Goal: Complete application form

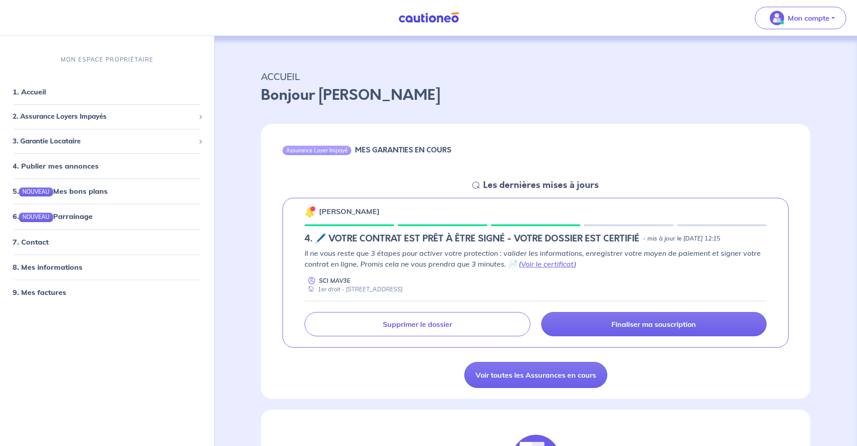
click at [655, 338] on div "[PERSON_NAME] 4. 🖊️ VOTRE CONTRAT EST PRÊT À ÊTRE SIGNÉ - VOTRE DOSSIER EST CER…" at bounding box center [536, 273] width 506 height 150
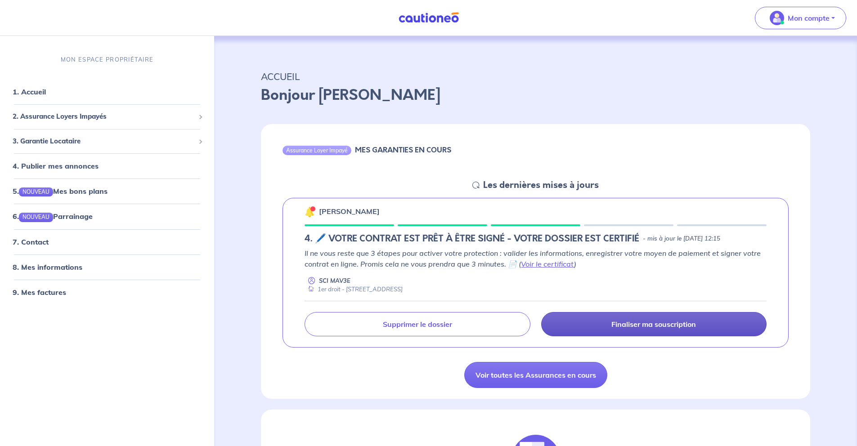
click at [661, 330] on link "Finaliser ma souscription" at bounding box center [653, 324] width 225 height 24
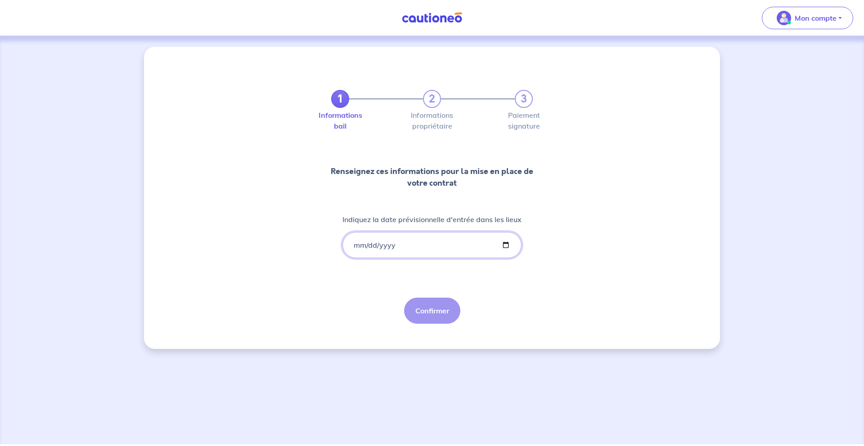
click at [437, 243] on input "Indiquez la date prévisionnelle d'entrée dans les lieux" at bounding box center [431, 245] width 179 height 26
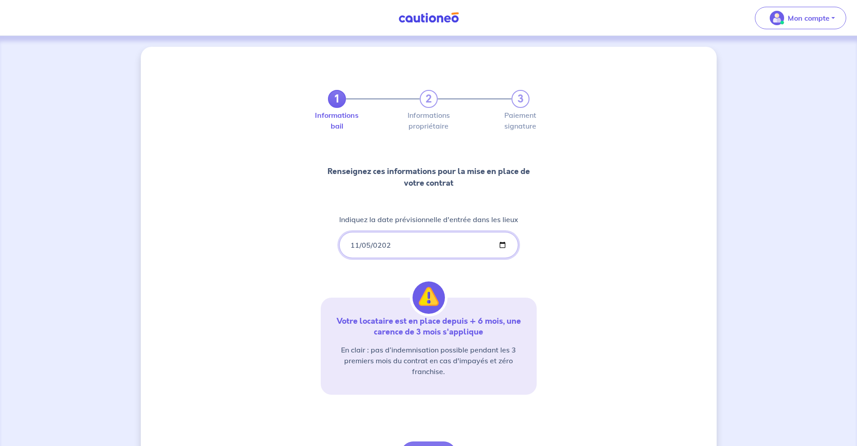
type input "[DATE]"
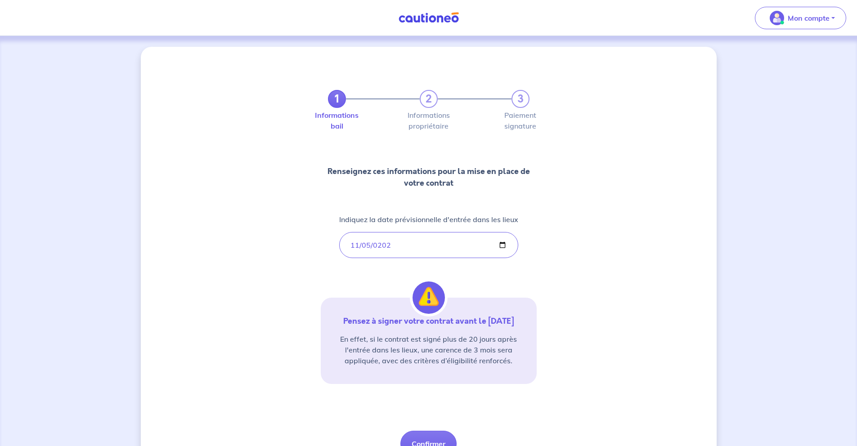
click at [562, 272] on div "1 2 3 Informations bail Informations propriétaire Paiement signature Renseignez…" at bounding box center [429, 265] width 576 height 436
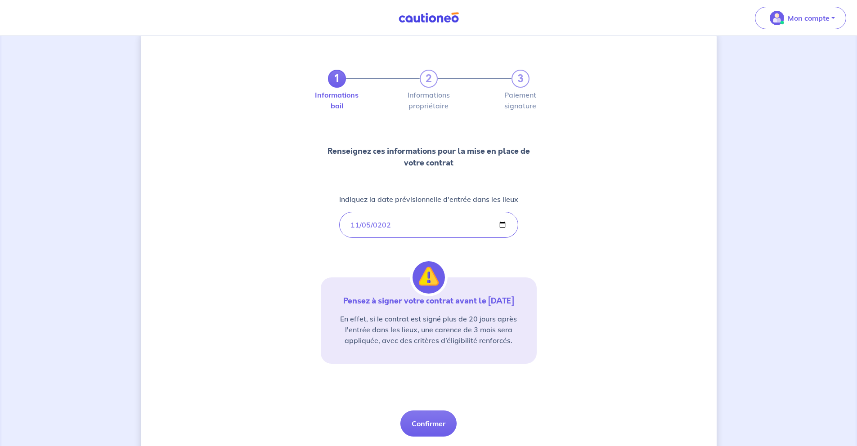
scroll to position [21, 0]
click at [446, 429] on button "Confirmer" at bounding box center [428, 423] width 56 height 26
select select "FR"
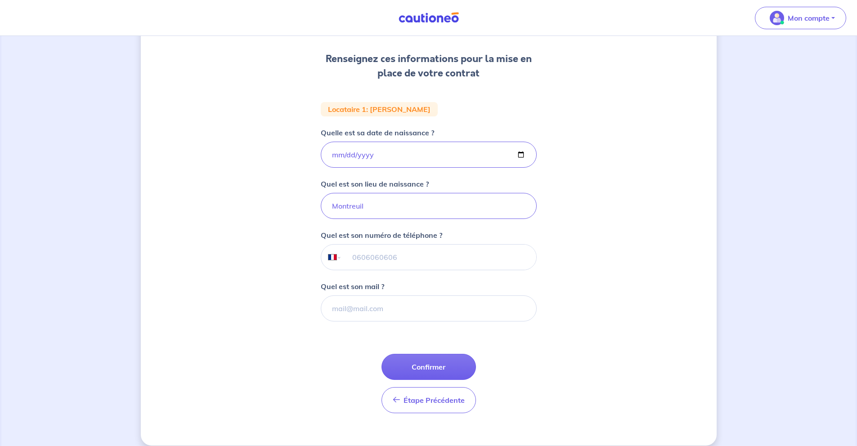
scroll to position [124, 0]
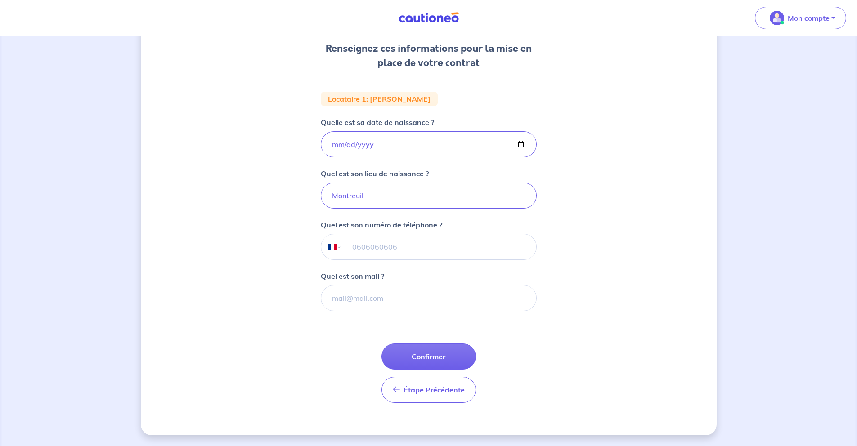
click at [369, 243] on input "tel" at bounding box center [439, 246] width 194 height 25
type input "06 16 12 16 41"
click at [376, 297] on input "Quel est son mail ?" at bounding box center [429, 298] width 216 height 26
paste input "[EMAIL_ADDRESS][DOMAIN_NAME]"
type input "[EMAIL_ADDRESS][DOMAIN_NAME]"
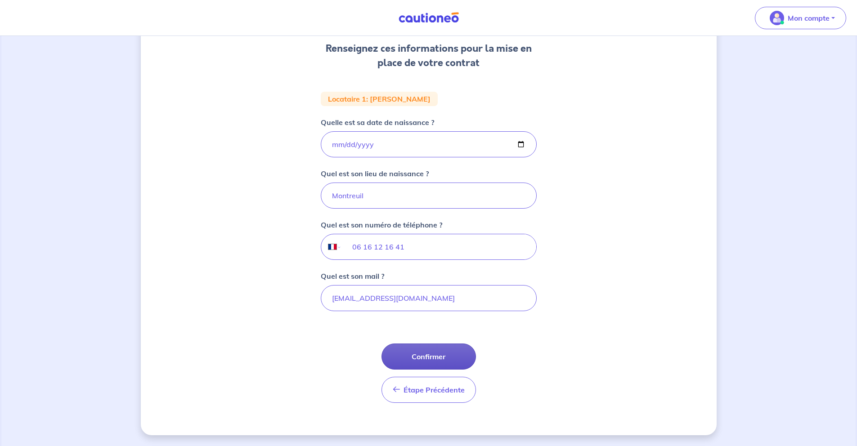
click at [420, 357] on button "Confirmer" at bounding box center [429, 357] width 94 height 26
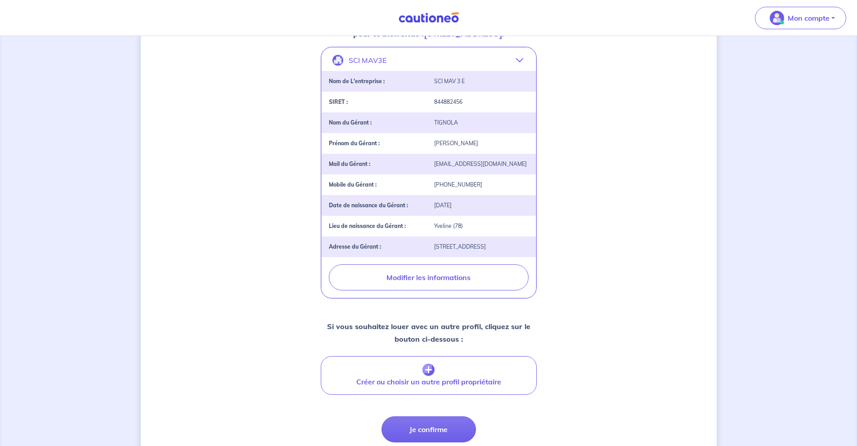
scroll to position [242, 0]
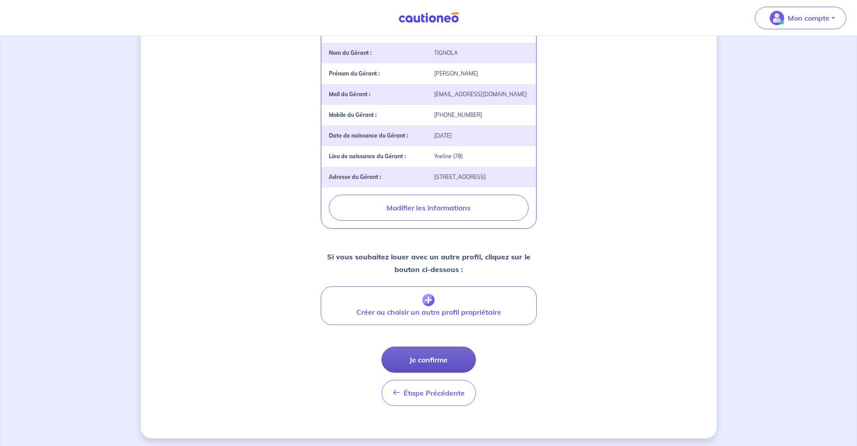
click at [440, 373] on button "Je confirme" at bounding box center [429, 360] width 94 height 26
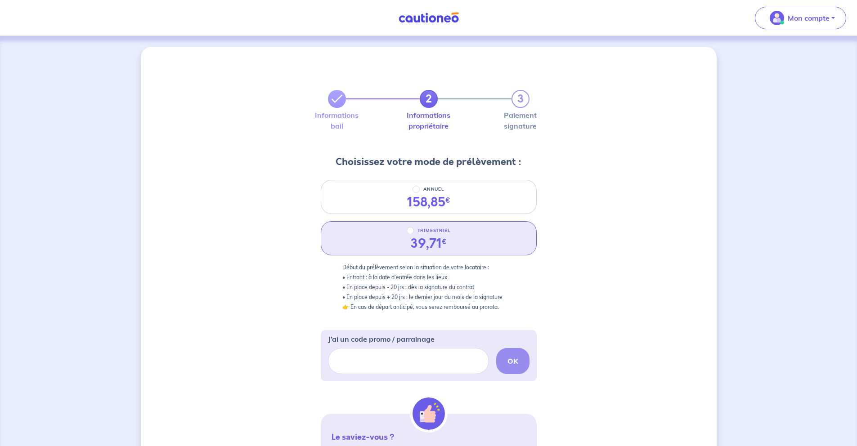
click at [425, 226] on p "TRIMESTRIEL" at bounding box center [434, 230] width 33 height 11
radio input "true"
click at [414, 227] on input "TRIMESTRIEL" at bounding box center [410, 230] width 7 height 7
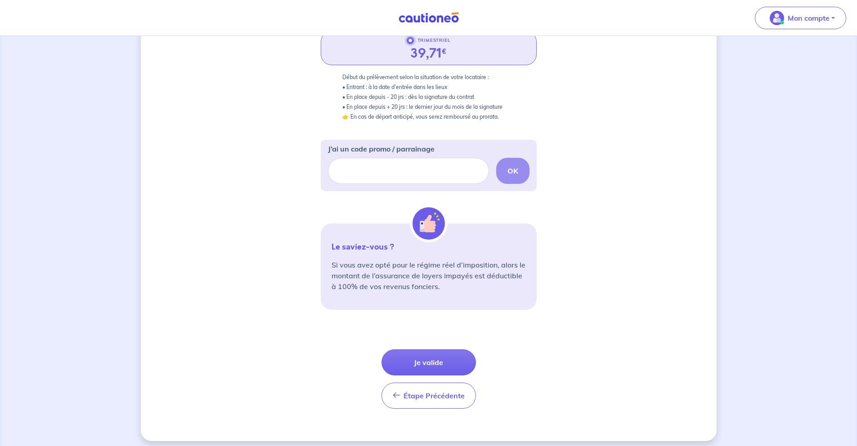
scroll to position [196, 0]
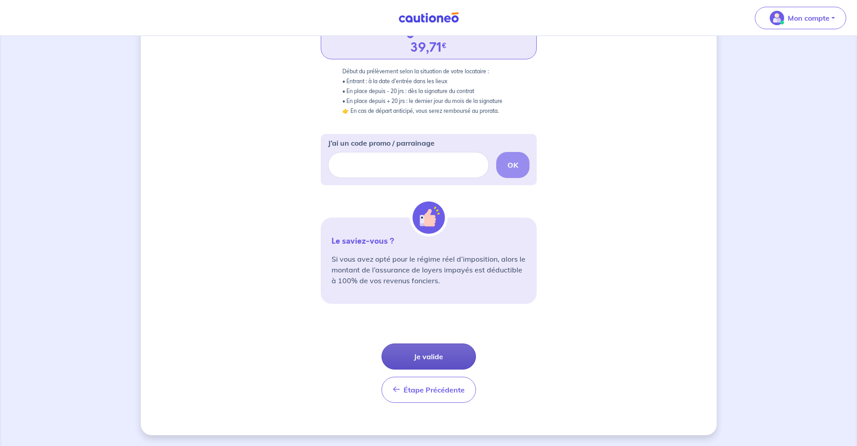
click at [456, 360] on button "Je valide" at bounding box center [429, 357] width 94 height 26
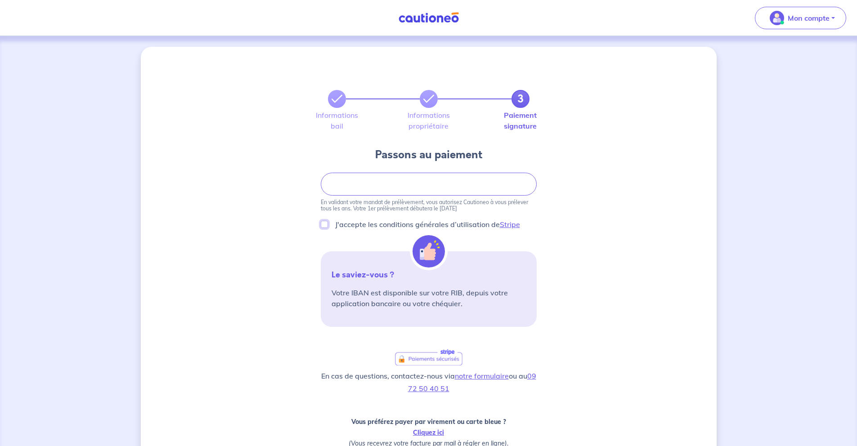
click at [326, 225] on input "J'accepte les conditions générales d’utilisation de Stripe" at bounding box center [324, 224] width 7 height 7
checkbox input "true"
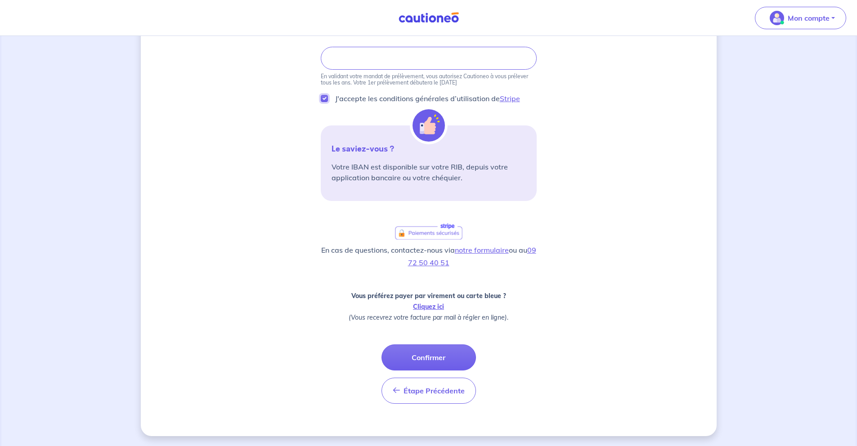
scroll to position [127, 0]
click at [557, 280] on div "3 Informations bail Informations propriétaire Paiement signature Passons au pai…" at bounding box center [429, 178] width 576 height 516
click at [425, 308] on link "Cliquez ici" at bounding box center [428, 306] width 31 height 8
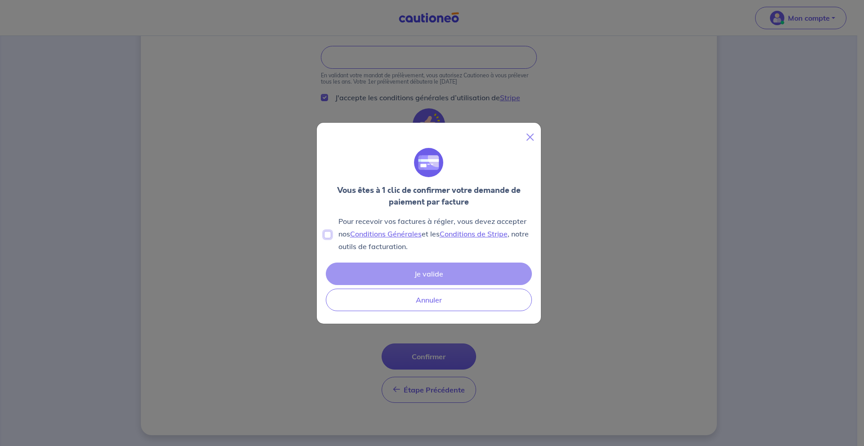
click at [331, 237] on input "Pour recevoir vos factures à régler, vous devez accepter nos Conditions Général…" at bounding box center [327, 234] width 7 height 7
checkbox input "true"
click at [417, 275] on button "Je valide" at bounding box center [429, 274] width 206 height 22
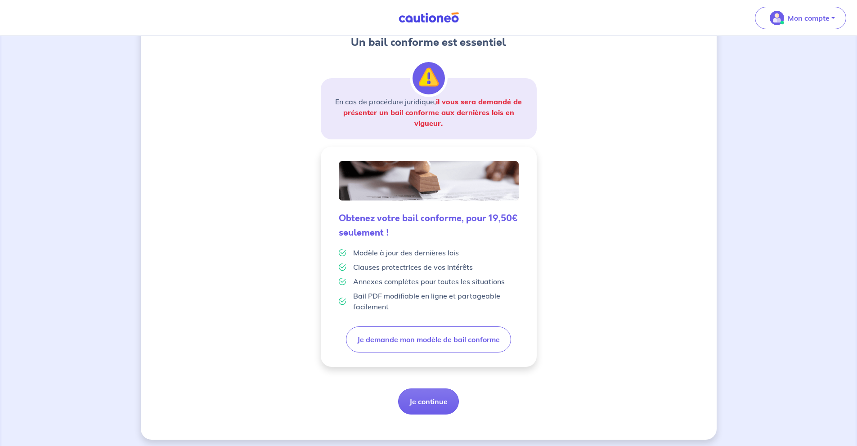
scroll to position [121, 0]
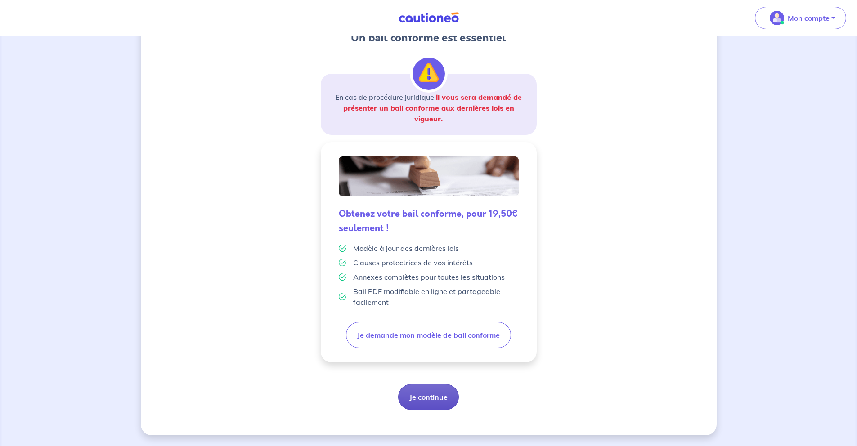
click at [410, 408] on button "Je continue" at bounding box center [428, 397] width 61 height 26
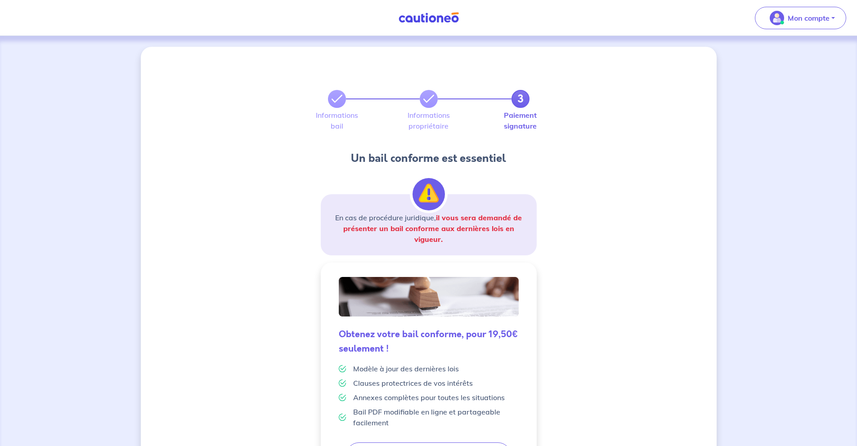
scroll to position [121, 0]
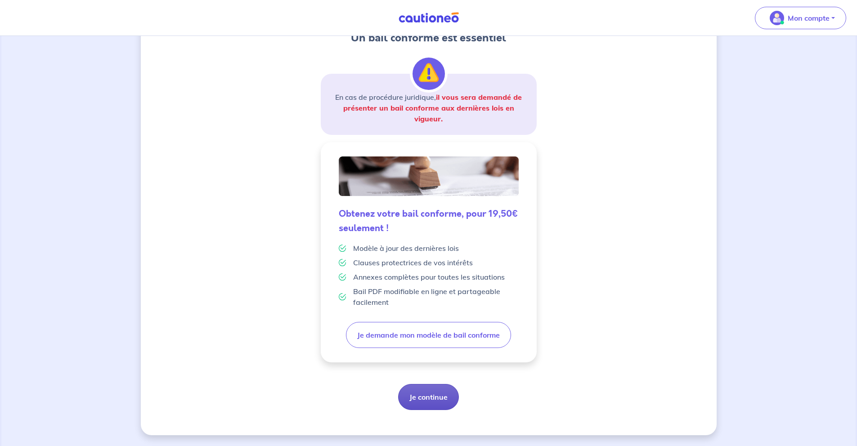
click at [435, 400] on button "Je continue" at bounding box center [428, 397] width 61 height 26
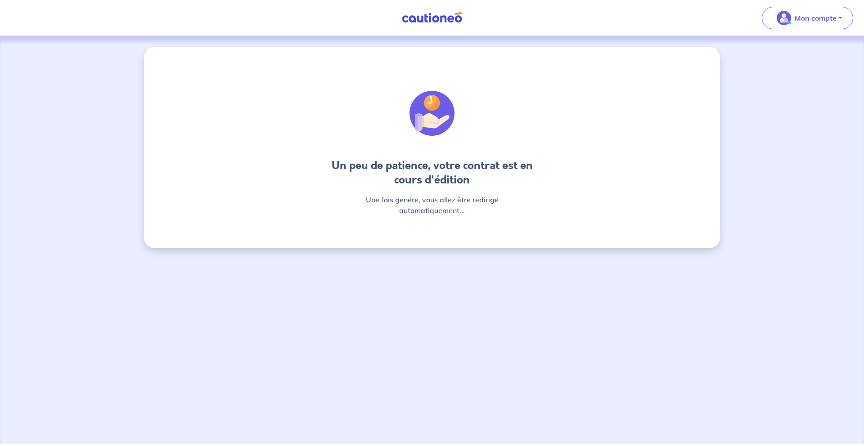
click at [428, 121] on img at bounding box center [431, 113] width 45 height 45
drag, startPoint x: 281, startPoint y: 157, endPoint x: 329, endPoint y: 94, distance: 78.9
click at [282, 157] on div "Un peu de patience, votre contrat est en cours d'édition Une fois généré, vous …" at bounding box center [432, 148] width 576 height 202
click at [444, 20] on img at bounding box center [431, 17] width 67 height 11
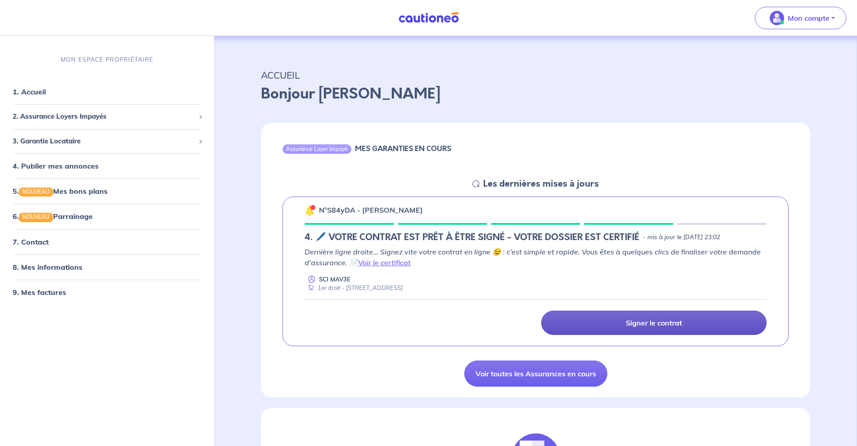
scroll to position [2, 0]
click at [635, 328] on link "Signer le contrat" at bounding box center [653, 322] width 225 height 24
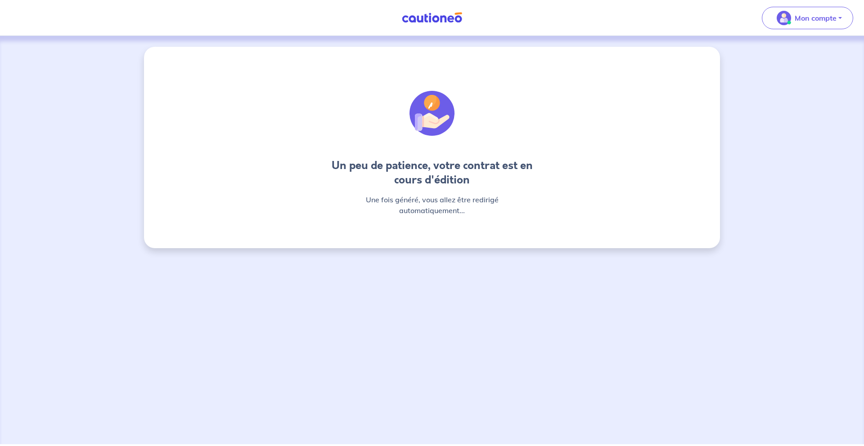
click at [426, 17] on img at bounding box center [431, 17] width 67 height 11
